Goal: Download file/media

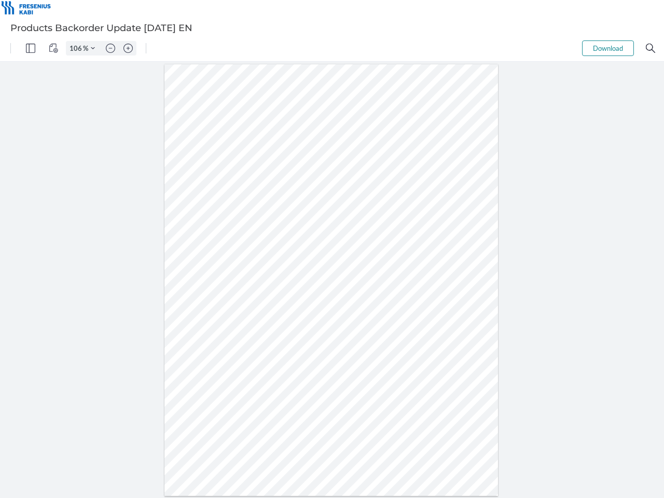
click at [31, 48] on img "Panel" at bounding box center [30, 48] width 9 height 9
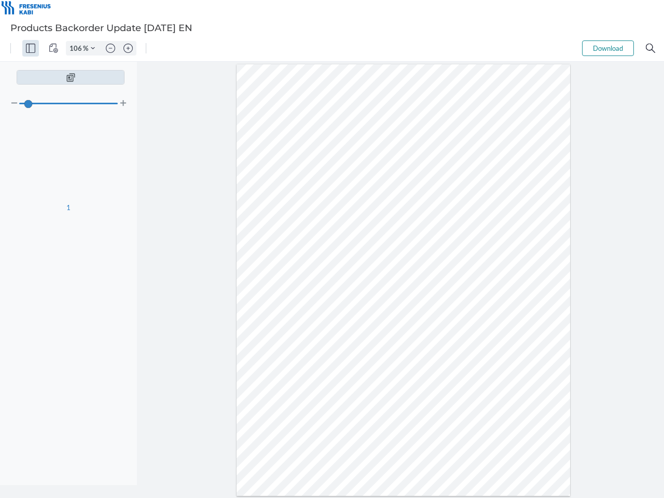
click at [53, 48] on img "View Controls" at bounding box center [53, 48] width 9 height 9
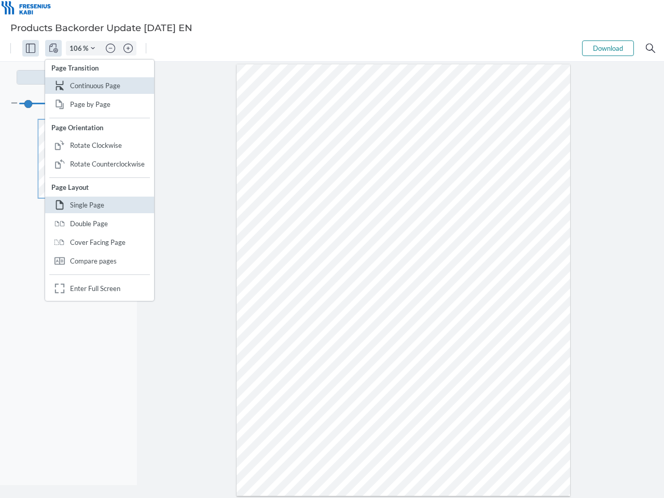
click at [77, 48] on input "106" at bounding box center [74, 48] width 17 height 9
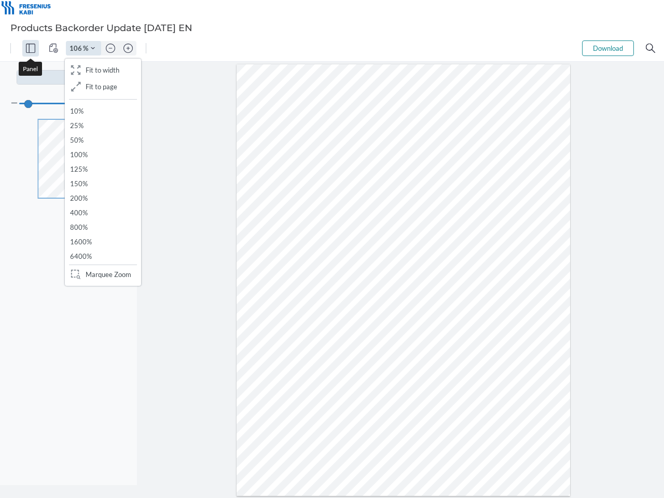
click at [93, 48] on img "Zoom Controls" at bounding box center [93, 48] width 4 height 4
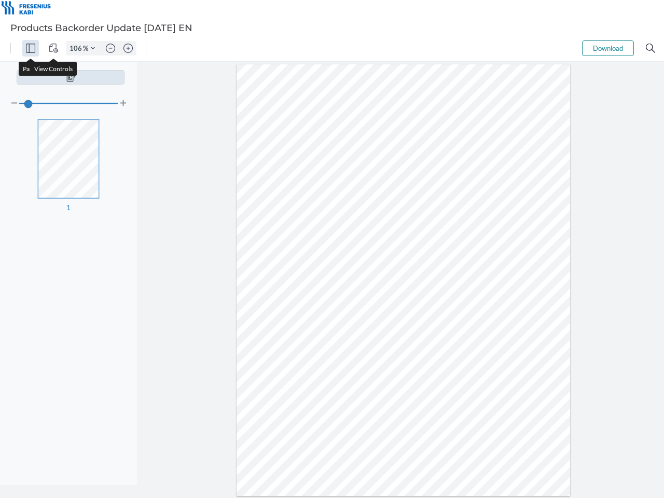
click at [110, 48] on img "Zoom out" at bounding box center [110, 48] width 9 height 9
click at [128, 48] on img "Zoom in" at bounding box center [127, 48] width 9 height 9
type input "106"
click at [608, 48] on button "Download" at bounding box center [608, 48] width 52 height 16
click at [650, 48] on img "Search" at bounding box center [650, 48] width 9 height 9
